Goal: Transaction & Acquisition: Purchase product/service

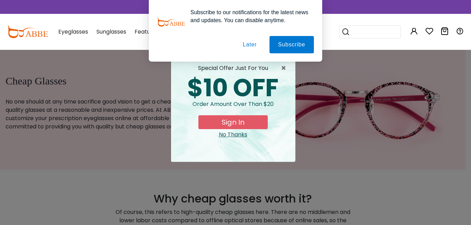
click at [251, 42] on button "Later" at bounding box center [249, 44] width 31 height 17
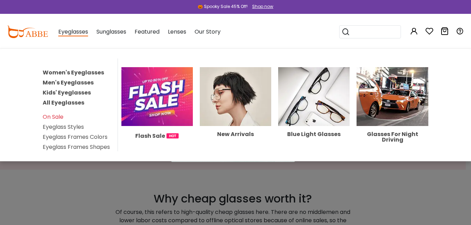
click at [84, 35] on span "Eyeglasses" at bounding box center [73, 32] width 30 height 9
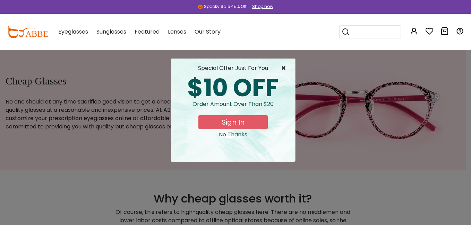
click at [283, 70] on span "×" at bounding box center [285, 68] width 9 height 8
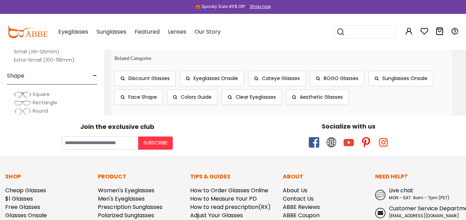
scroll to position [4167, 0]
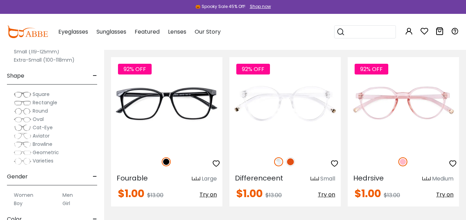
scroll to position [688, 0]
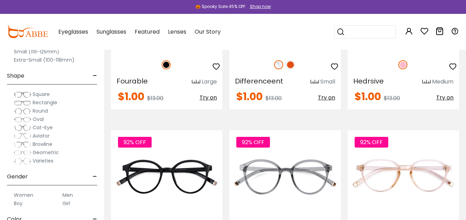
click at [291, 69] on img at bounding box center [290, 64] width 9 height 9
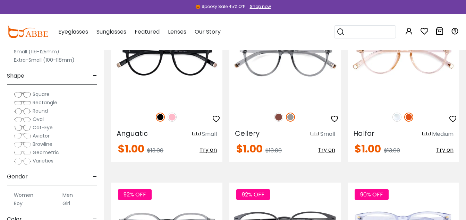
scroll to position [901, 0]
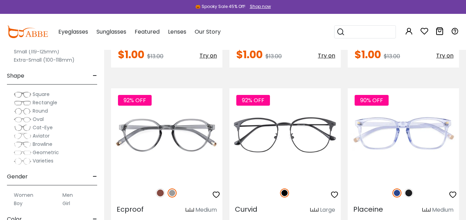
click at [276, 27] on img at bounding box center [278, 22] width 9 height 9
click at [397, 27] on img at bounding box center [396, 22] width 9 height 9
click at [175, 27] on img at bounding box center [172, 22] width 9 height 9
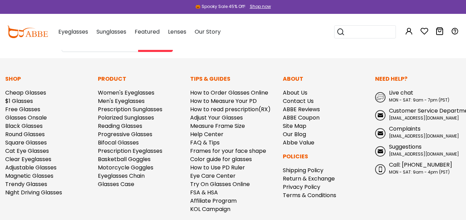
scroll to position [4259, 0]
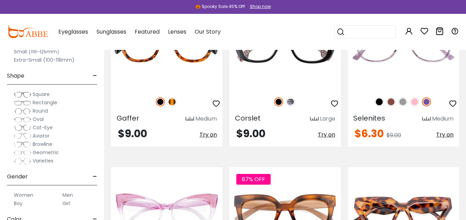
scroll to position [679, 0]
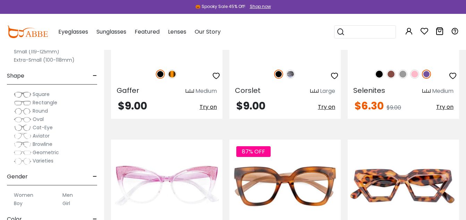
click at [294, 79] on img at bounding box center [290, 74] width 9 height 9
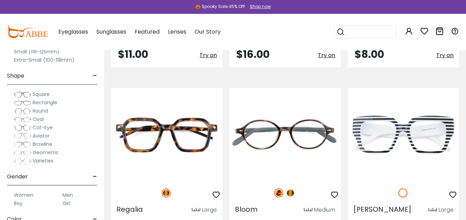
scroll to position [1085, 0]
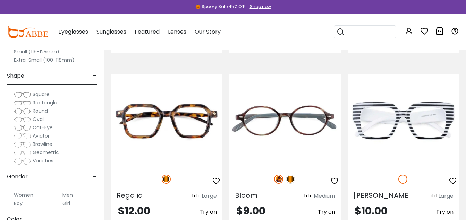
click at [406, 13] on img at bounding box center [408, 8] width 9 height 9
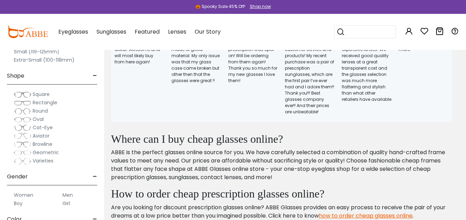
scroll to position [1792, 0]
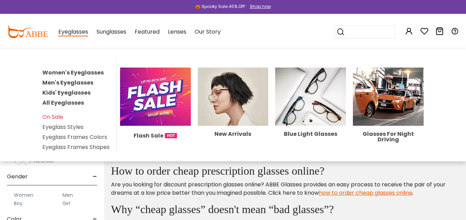
click at [74, 77] on link "Women's Eyeglasses" at bounding box center [72, 73] width 61 height 8
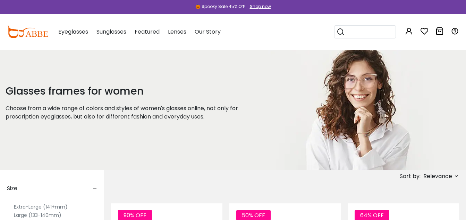
click at [108, 153] on div "Glasses frames for women Choose from a wide range of colors and styles of women…" at bounding box center [134, 109] width 268 height 121
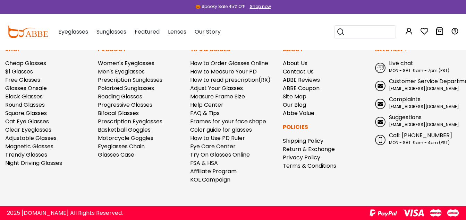
scroll to position [4203, 0]
click at [38, 123] on span "Oval" at bounding box center [38, 119] width 11 height 7
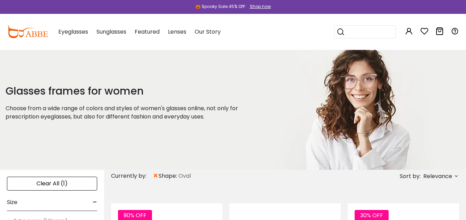
drag, startPoint x: 425, startPoint y: 180, endPoint x: 428, endPoint y: 187, distance: 8.0
click at [428, 183] on div "Sort by: Relevance Relevance New Arrivals Best Sellers Prices High To Low Price…" at bounding box center [415, 176] width 87 height 13
click at [444, 173] on span "Relevance" at bounding box center [437, 176] width 29 height 12
click at [445, 177] on span "Relevance" at bounding box center [437, 176] width 29 height 12
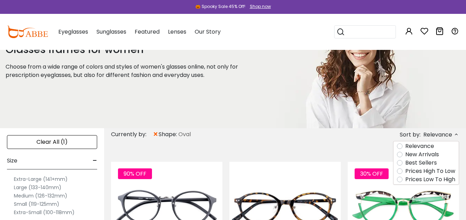
scroll to position [55, 0]
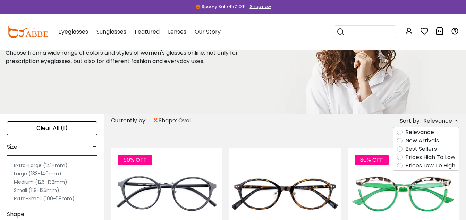
click at [405, 170] on label "Prices Low To High" at bounding box center [430, 166] width 50 height 8
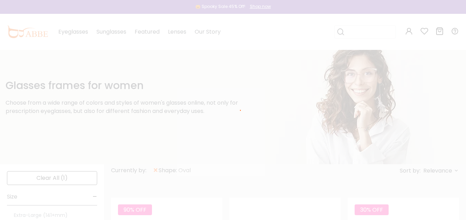
scroll to position [1, 0]
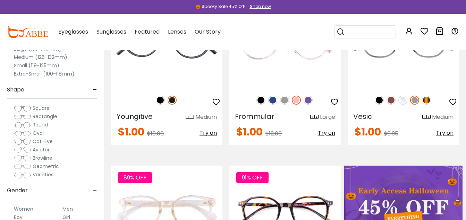
scroll to position [231, 0]
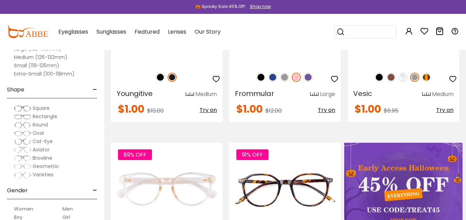
click at [331, 83] on icon "button" at bounding box center [334, 79] width 8 height 8
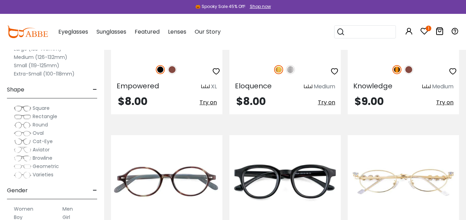
scroll to position [1196, 0]
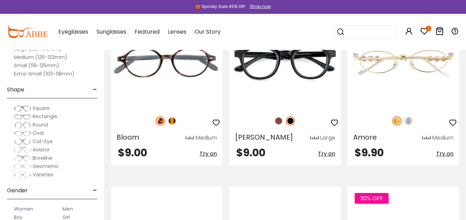
scroll to position [1381, 0]
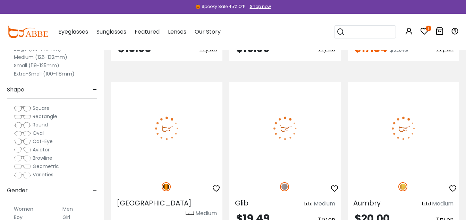
scroll to position [2181, 0]
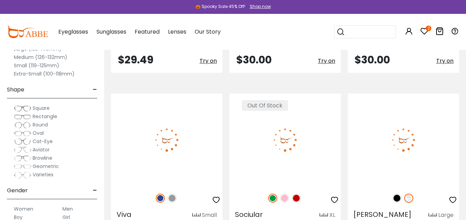
scroll to position [3248, 0]
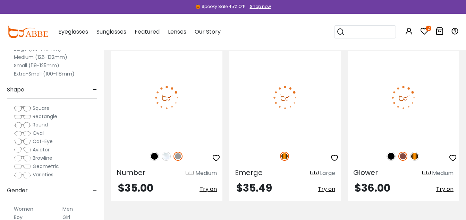
scroll to position [3414, 0]
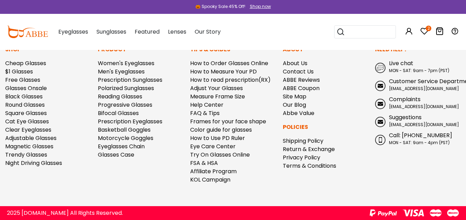
scroll to position [4172, 0]
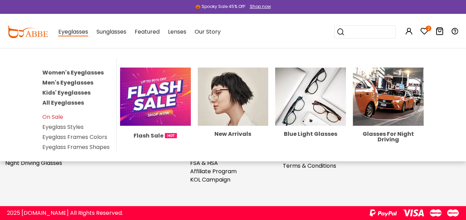
click at [70, 107] on link "All Eyeglasses" at bounding box center [63, 103] width 42 height 8
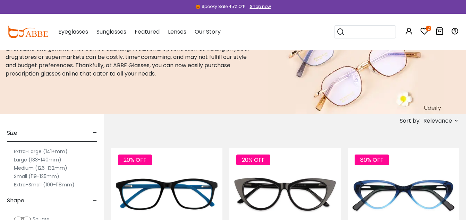
scroll to position [92, 0]
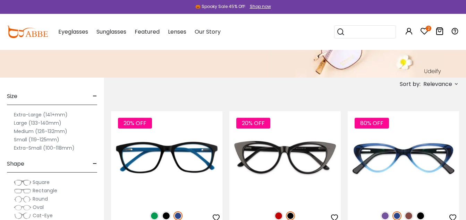
click at [424, 91] on span "Relevance" at bounding box center [437, 84] width 29 height 12
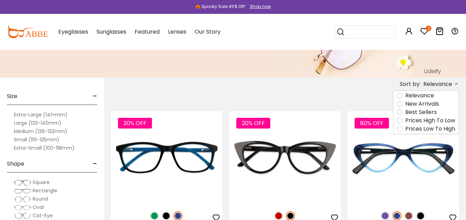
click at [405, 133] on label "Prices Low To High" at bounding box center [430, 129] width 50 height 8
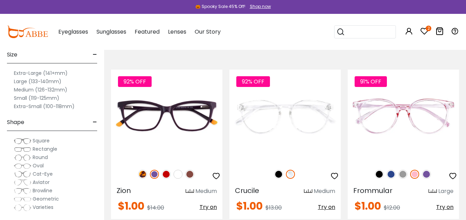
click at [41, 86] on label "Large (133-140mm)" at bounding box center [38, 81] width 48 height 8
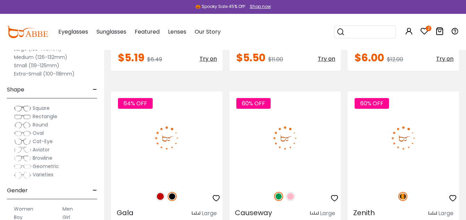
scroll to position [2010, 0]
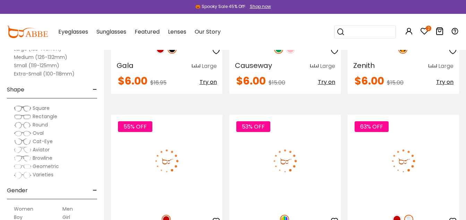
scroll to position [2213, 0]
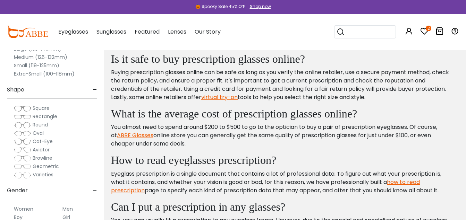
scroll to position [3622, 0]
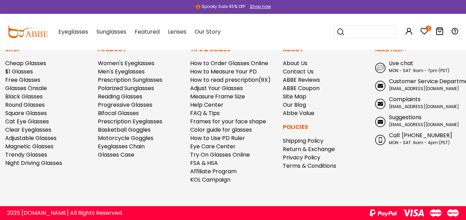
scroll to position [4163, 0]
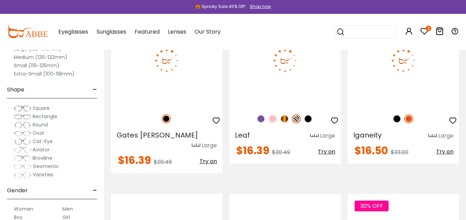
scroll to position [2448, 0]
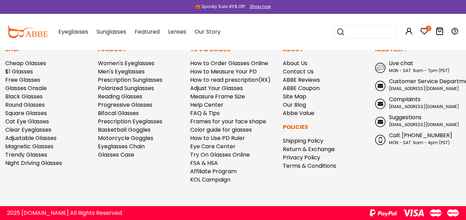
scroll to position [4186, 0]
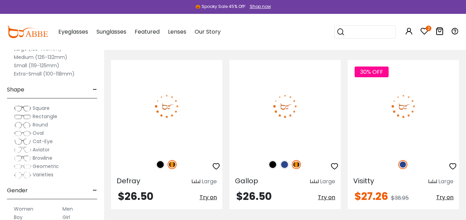
scroll to position [2220, 0]
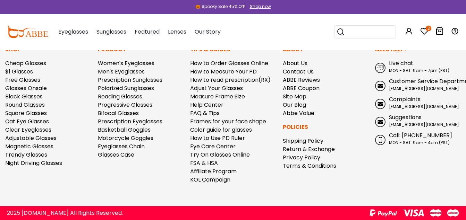
scroll to position [4148, 0]
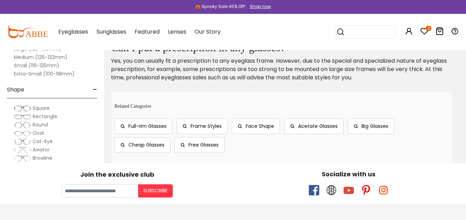
scroll to position [1729, 0]
